Goal: Navigation & Orientation: Find specific page/section

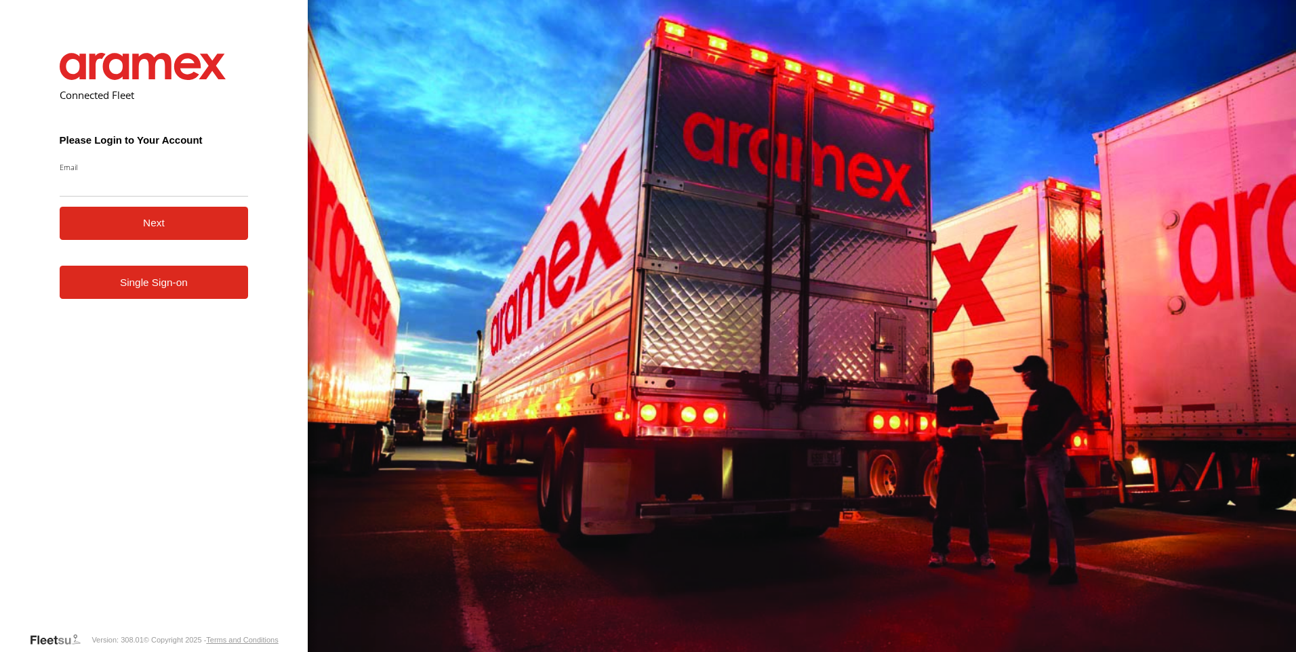
type input "**********"
click at [121, 224] on button "Next" at bounding box center [154, 223] width 189 height 33
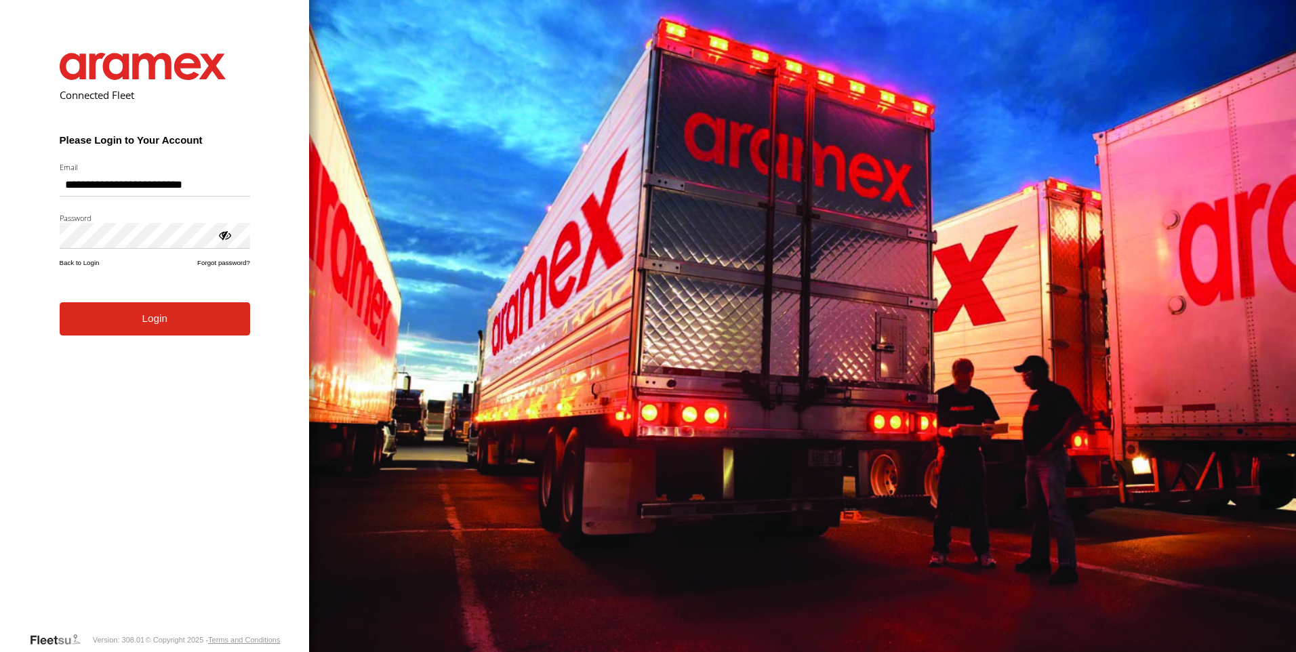
click at [60, 302] on button "Login" at bounding box center [155, 318] width 191 height 33
